Goal: Task Accomplishment & Management: Use online tool/utility

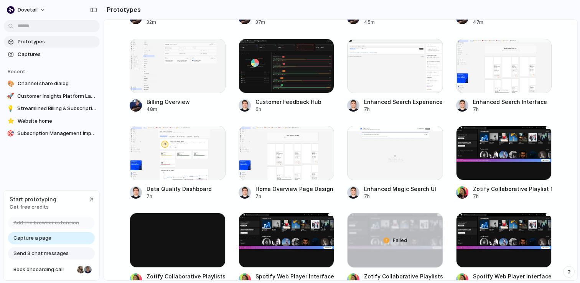
scroll to position [274, 0]
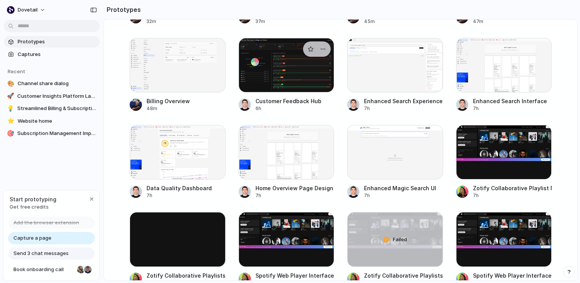
click at [285, 72] on div at bounding box center [286, 65] width 96 height 54
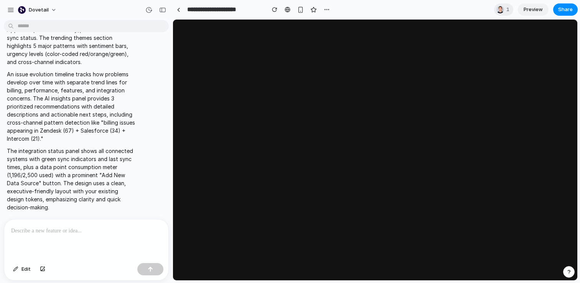
select select "******"
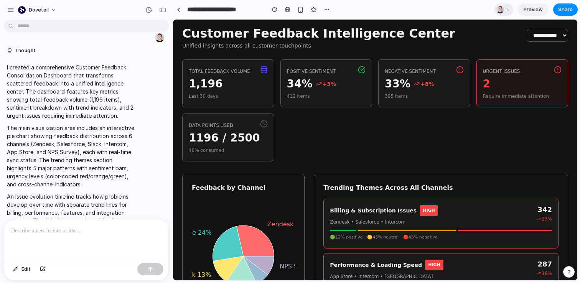
scroll to position [486, 0]
